Goal: Find contact information: Find contact information

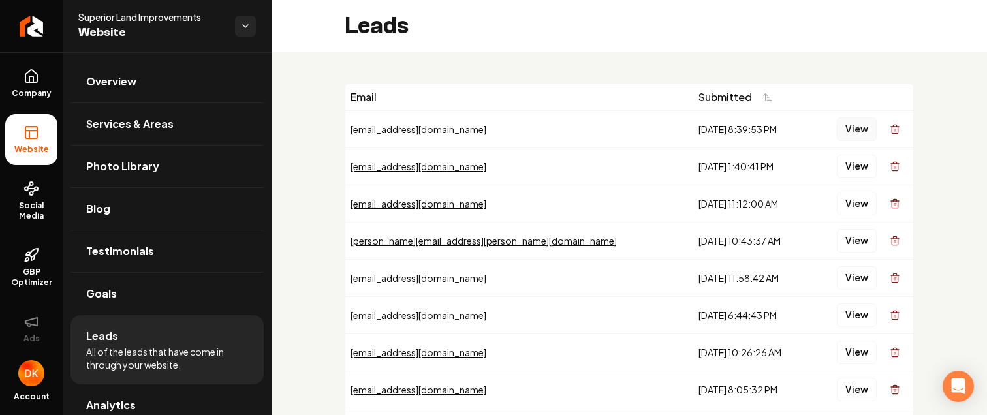
click at [851, 127] on button "View" at bounding box center [857, 128] width 40 height 23
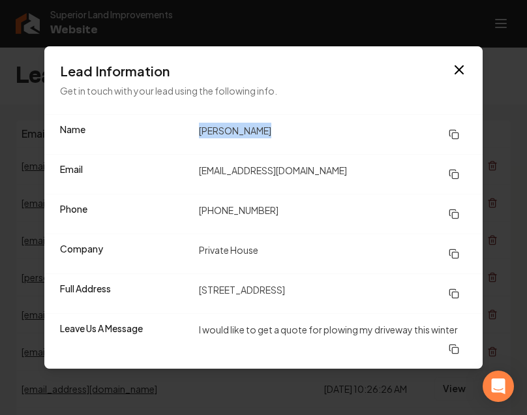
drag, startPoint x: 266, startPoint y: 127, endPoint x: 198, endPoint y: 129, distance: 68.6
click at [198, 129] on div "Name [PERSON_NAME]" at bounding box center [263, 134] width 439 height 39
copy dd "[PERSON_NAME]"
drag, startPoint x: 326, startPoint y: 289, endPoint x: 201, endPoint y: 294, distance: 125.4
click at [201, 294] on dd "[STREET_ADDRESS]" at bounding box center [333, 293] width 268 height 23
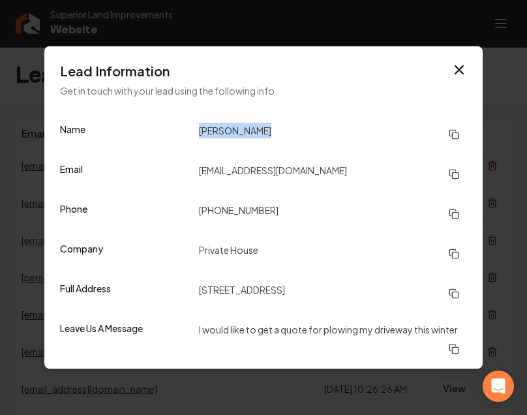
copy dd "[STREET_ADDRESS]"
drag, startPoint x: 272, startPoint y: 206, endPoint x: 186, endPoint y: 211, distance: 85.7
click at [186, 211] on div "Phone [PHONE_NUMBER]" at bounding box center [263, 214] width 439 height 40
copy div "[PHONE_NUMBER]"
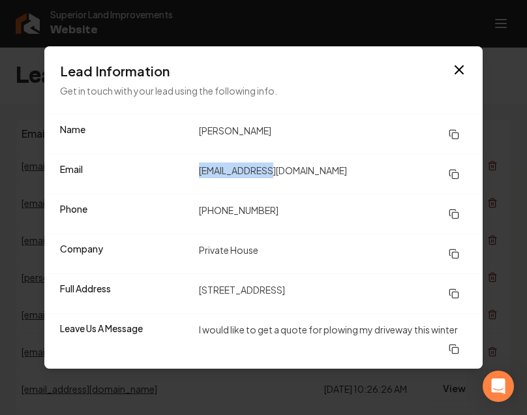
drag, startPoint x: 277, startPoint y: 170, endPoint x: 201, endPoint y: 183, distance: 77.4
click at [201, 183] on dd "[EMAIL_ADDRESS][DOMAIN_NAME]" at bounding box center [333, 174] width 268 height 23
copy dd "[EMAIL_ADDRESS][DOMAIN_NAME]"
